Goal: Find specific fact

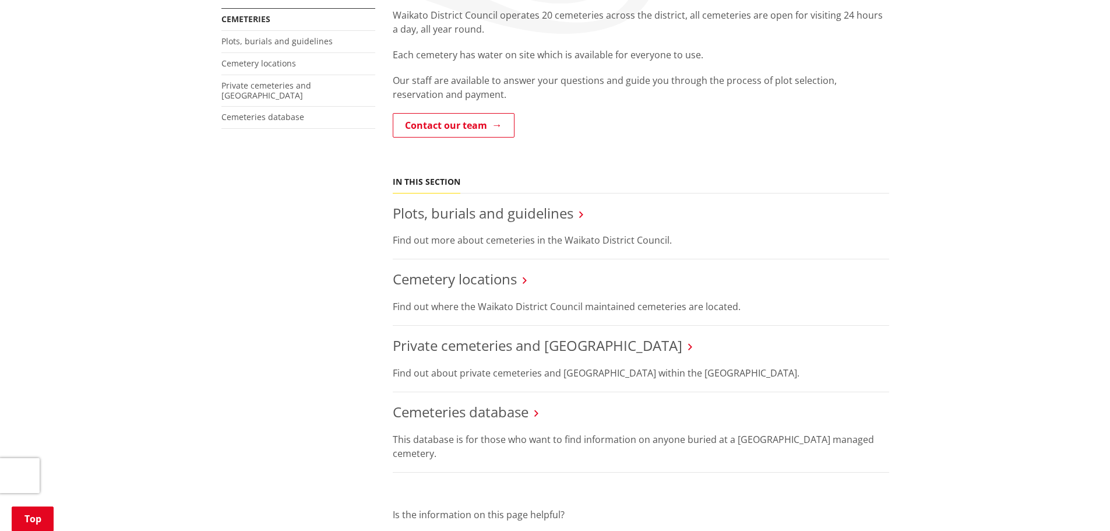
scroll to position [233, 0]
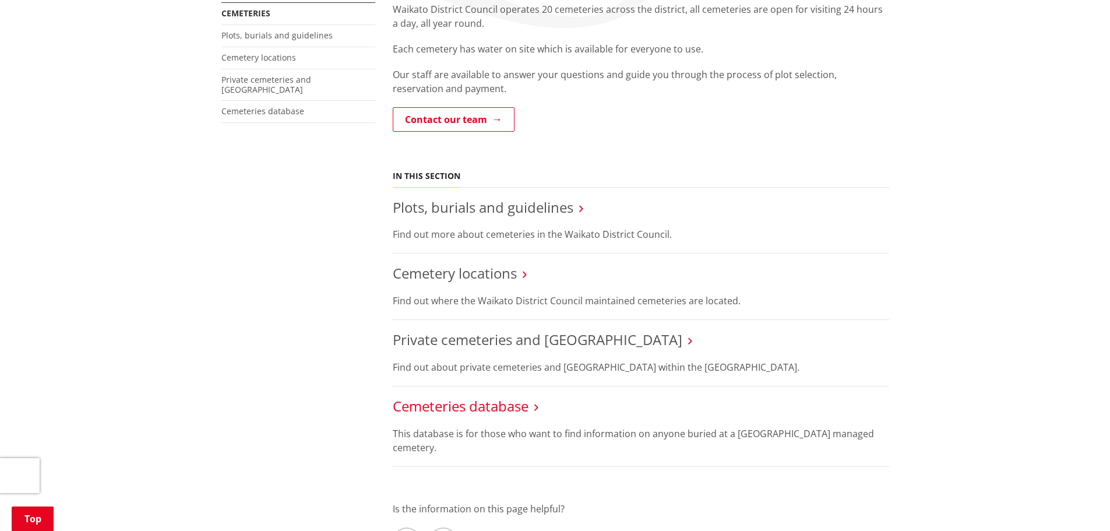
click at [478, 410] on link "Cemeteries database" at bounding box center [461, 405] width 136 height 19
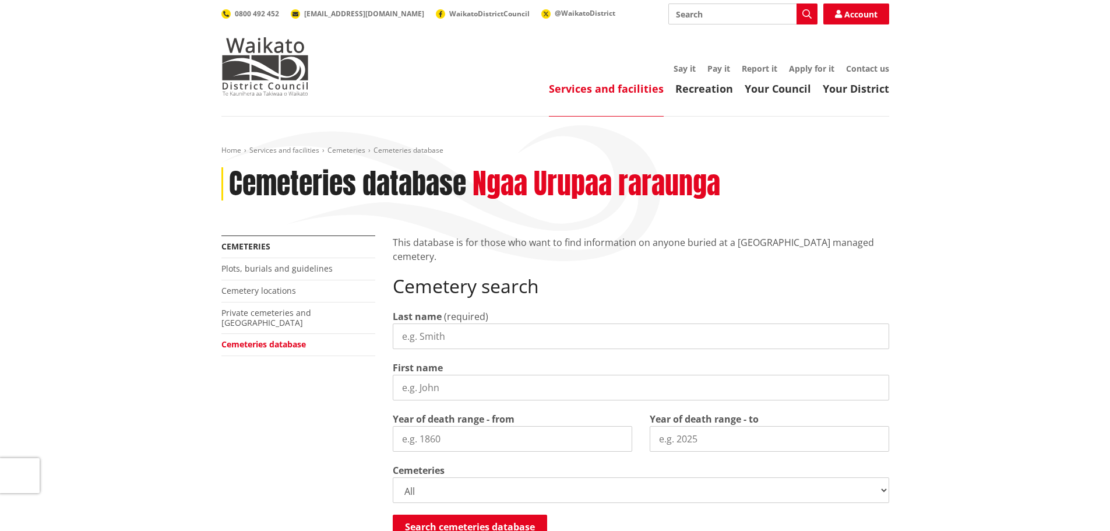
click at [455, 336] on input "Last name" at bounding box center [641, 336] width 496 height 26
type input "Whitla"
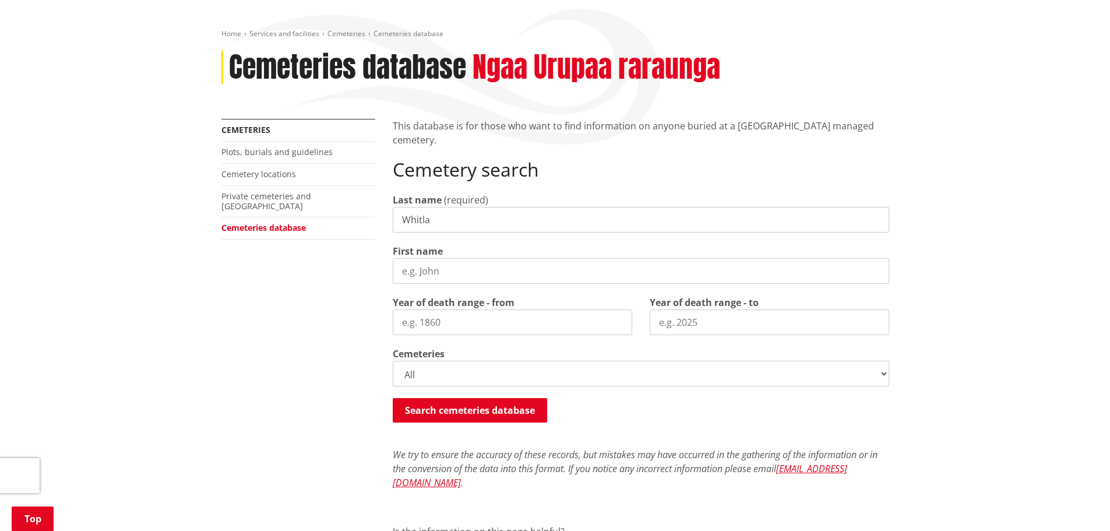
scroll to position [175, 0]
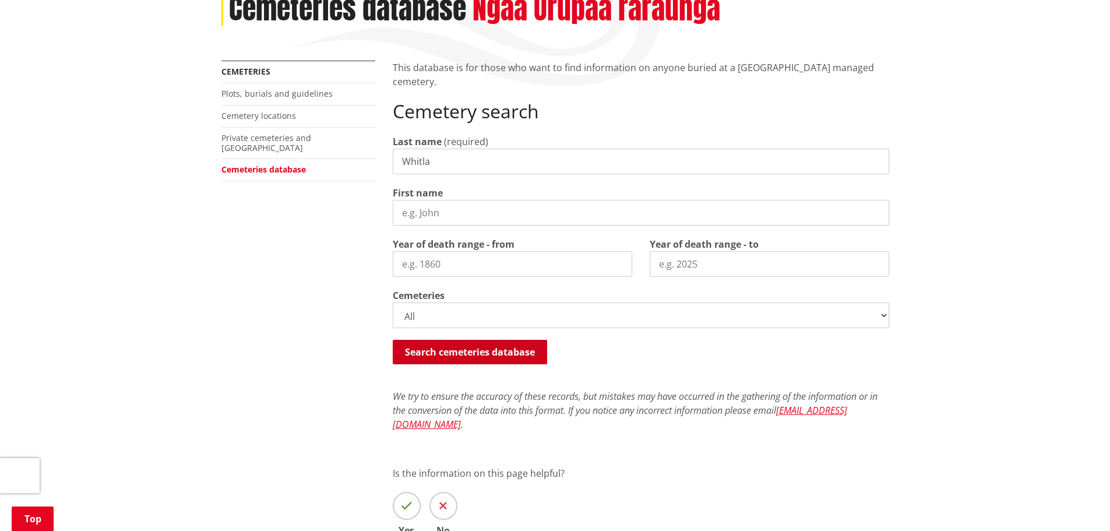
click at [465, 352] on button "Search cemeteries database" at bounding box center [470, 352] width 154 height 24
